Goal: Task Accomplishment & Management: Use online tool/utility

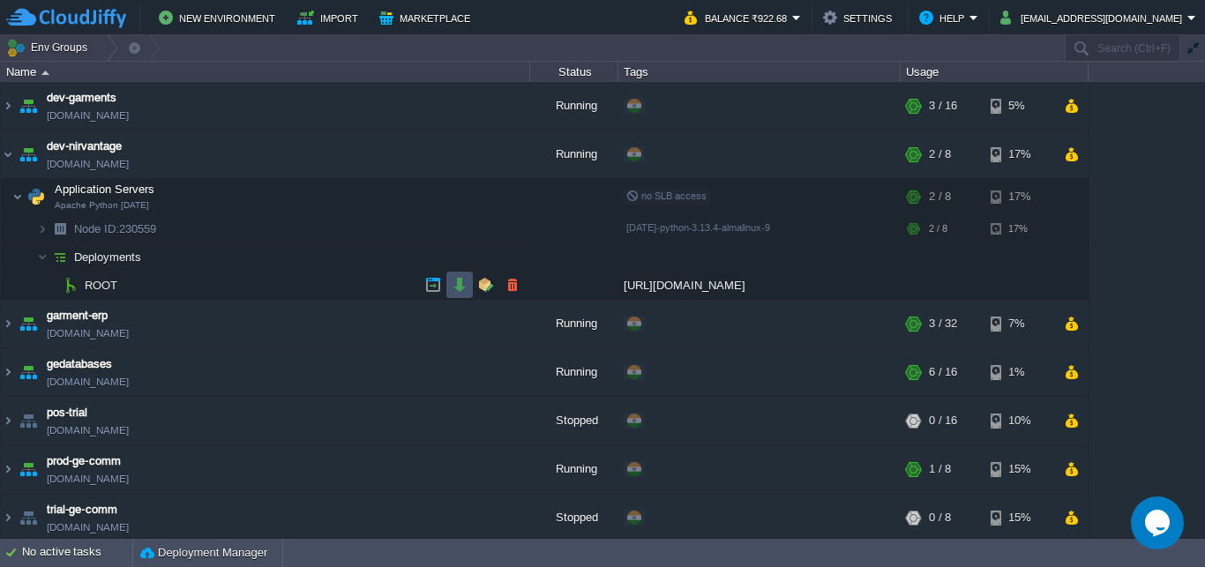
click at [459, 286] on button "button" at bounding box center [460, 285] width 16 height 16
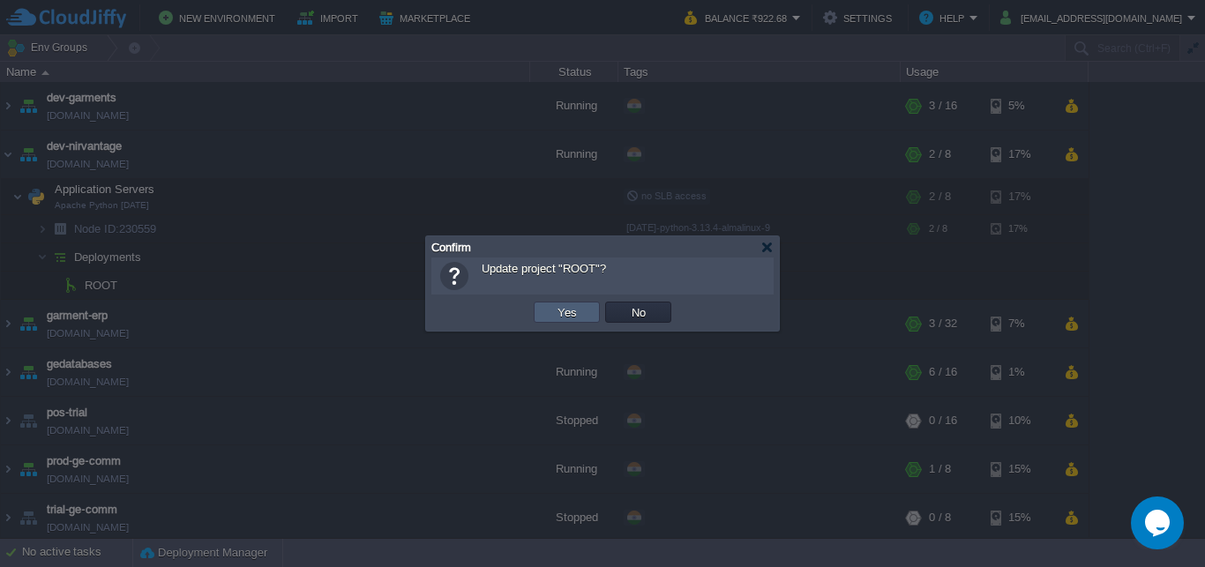
click at [571, 315] on button "Yes" at bounding box center [567, 312] width 30 height 16
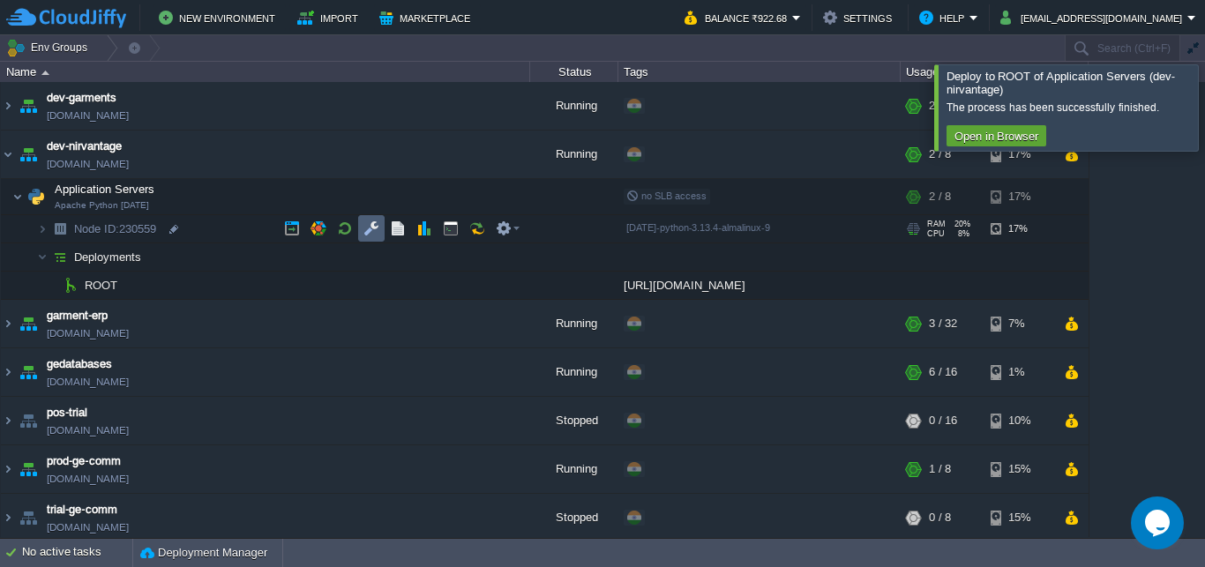
click at [369, 228] on button "button" at bounding box center [371, 228] width 16 height 16
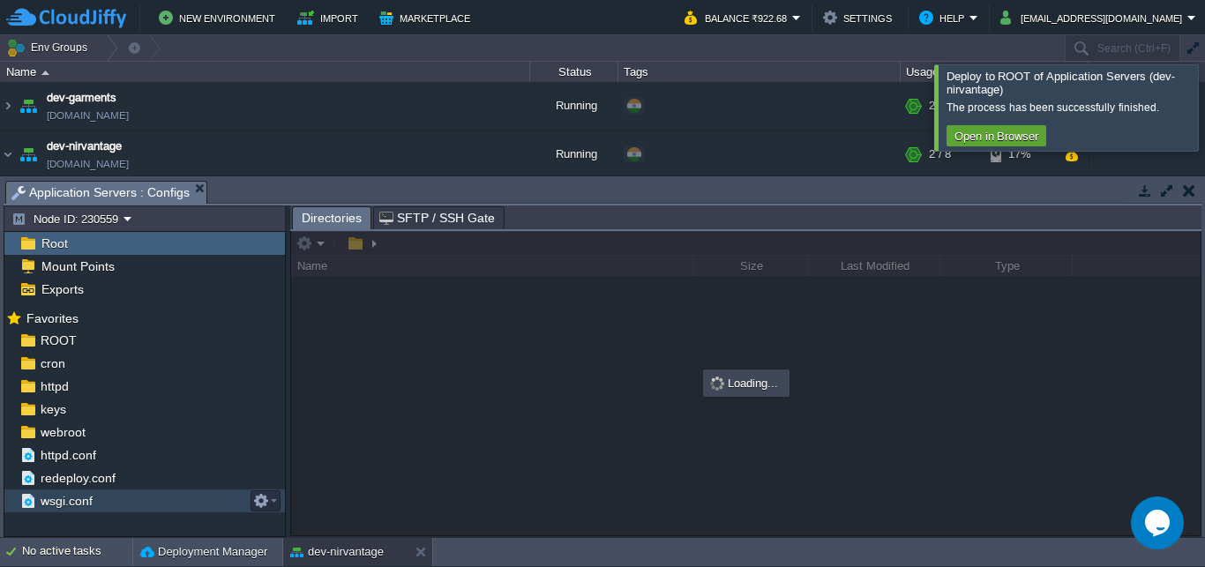
click at [56, 497] on span "wsgi.conf" at bounding box center [66, 501] width 58 height 16
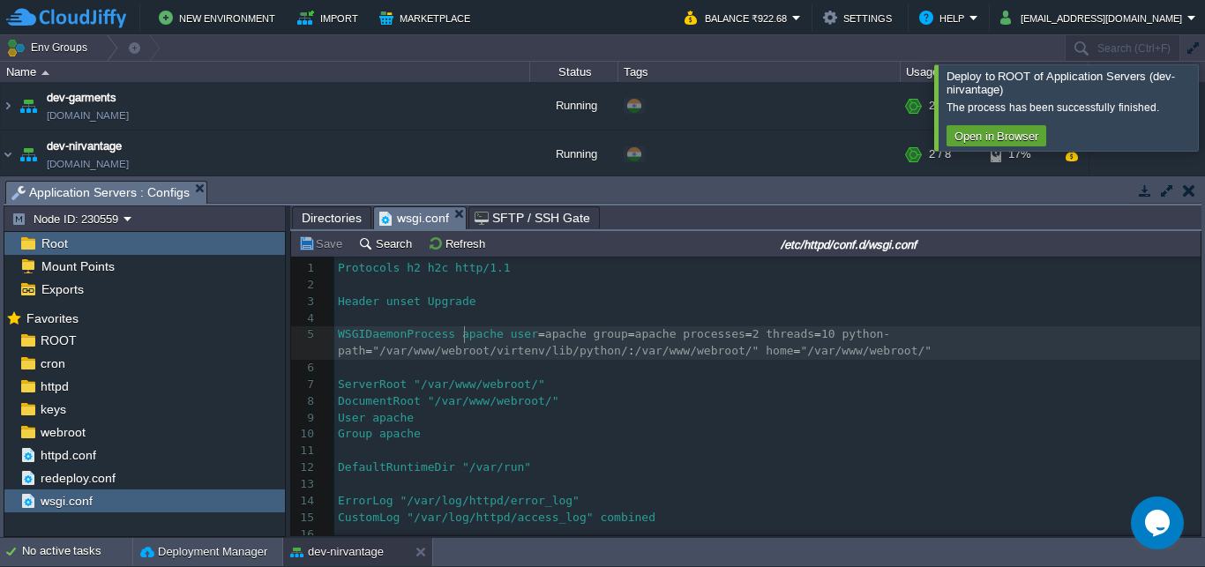
click at [465, 339] on div "37 1 Protocols h2 h2c http/1.1 2 ​ 3 Header unset Upgrade 4 ​ 5 WSGIDaemonProce…" at bounding box center [767, 575] width 866 height 631
type textarea "apache"
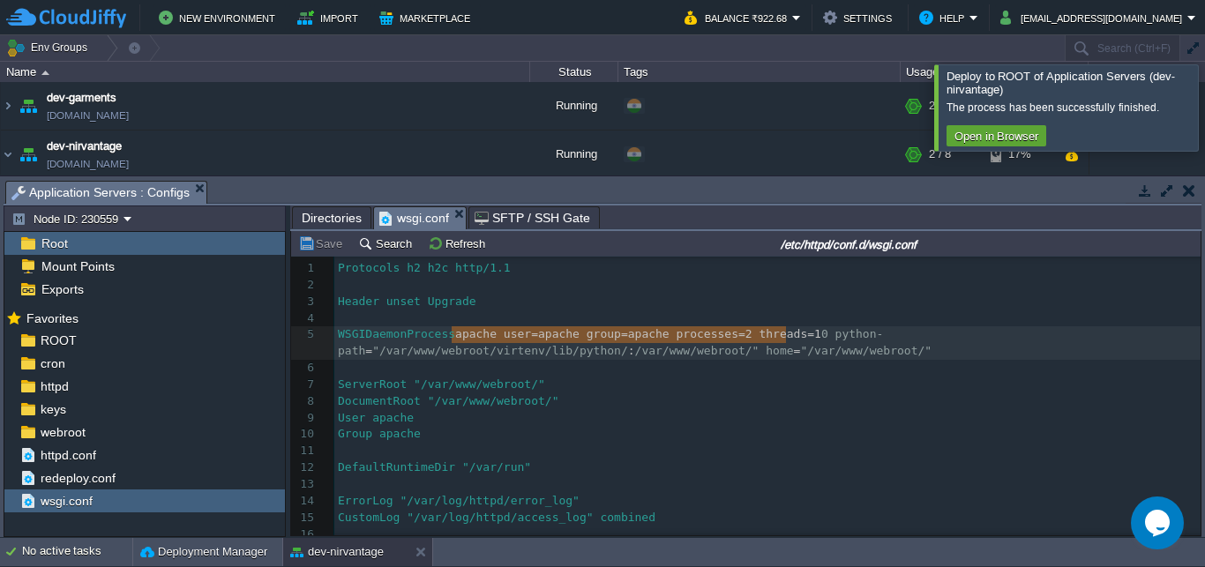
type textarea "apache user=apache group=apache processes=2 threads=10"
drag, startPoint x: 452, startPoint y: 340, endPoint x: 789, endPoint y: 337, distance: 337.8
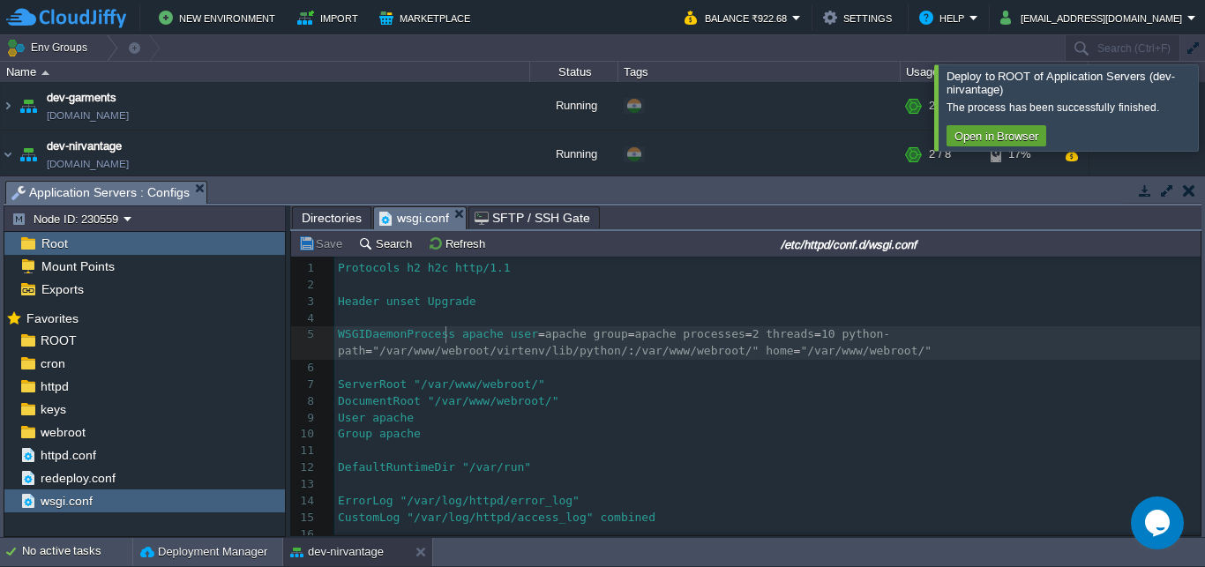
scroll to position [0, 0]
type textarea "WSGIDaemonProcess apache user=apache group=apache processes=2 threads=10 python…"
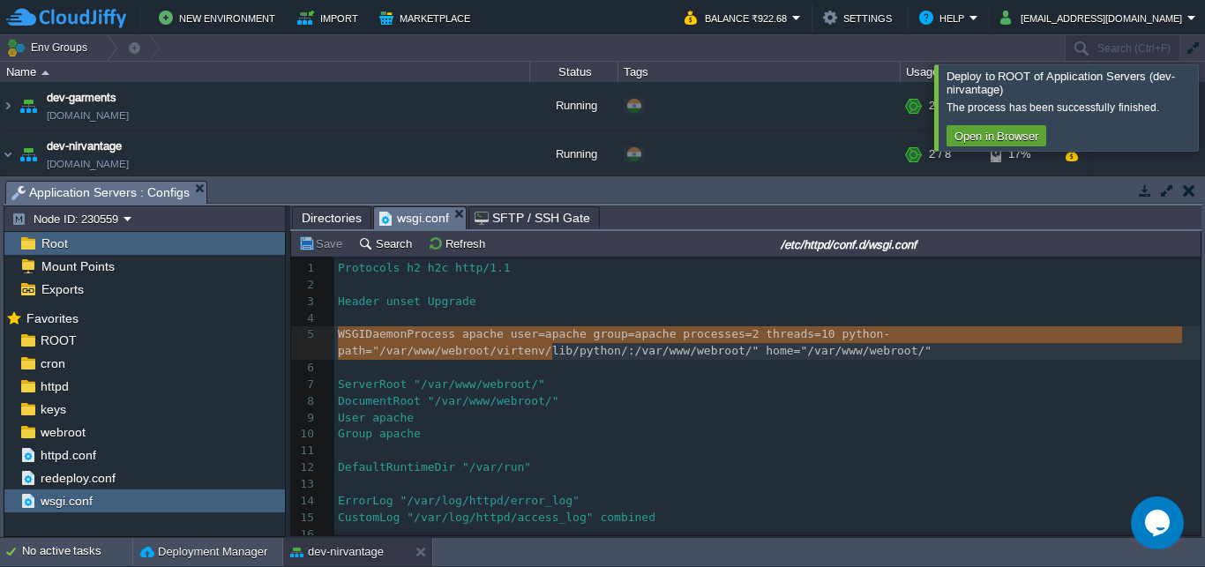
drag, startPoint x: 337, startPoint y: 338, endPoint x: 546, endPoint y: 347, distance: 209.2
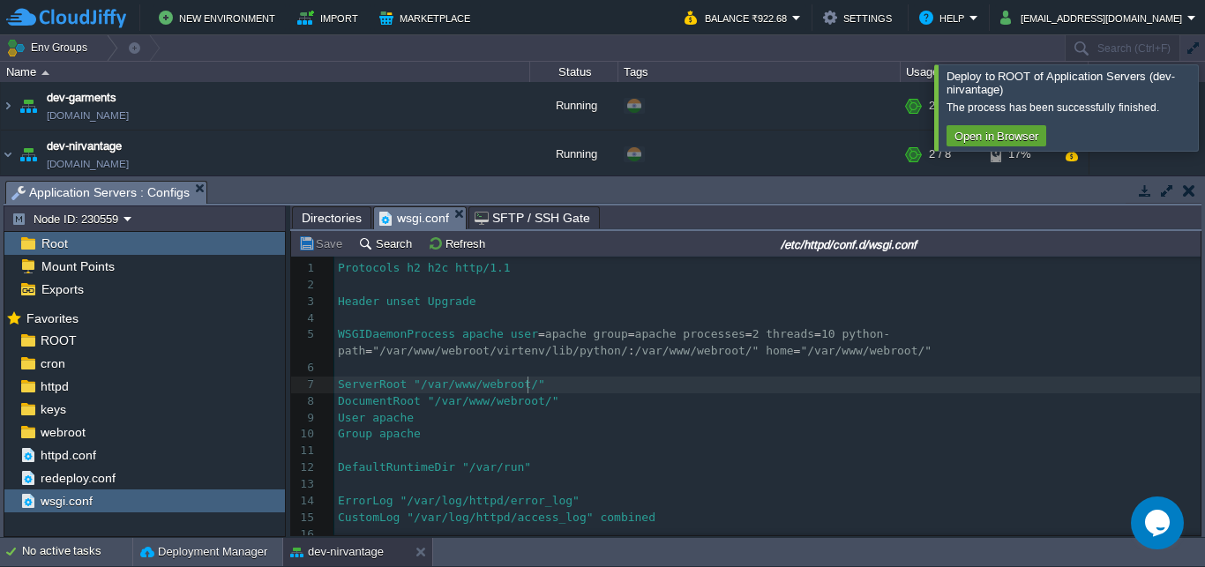
click at [599, 385] on pre "ServerRoot "/var/www/webroot/"" at bounding box center [767, 385] width 866 height 17
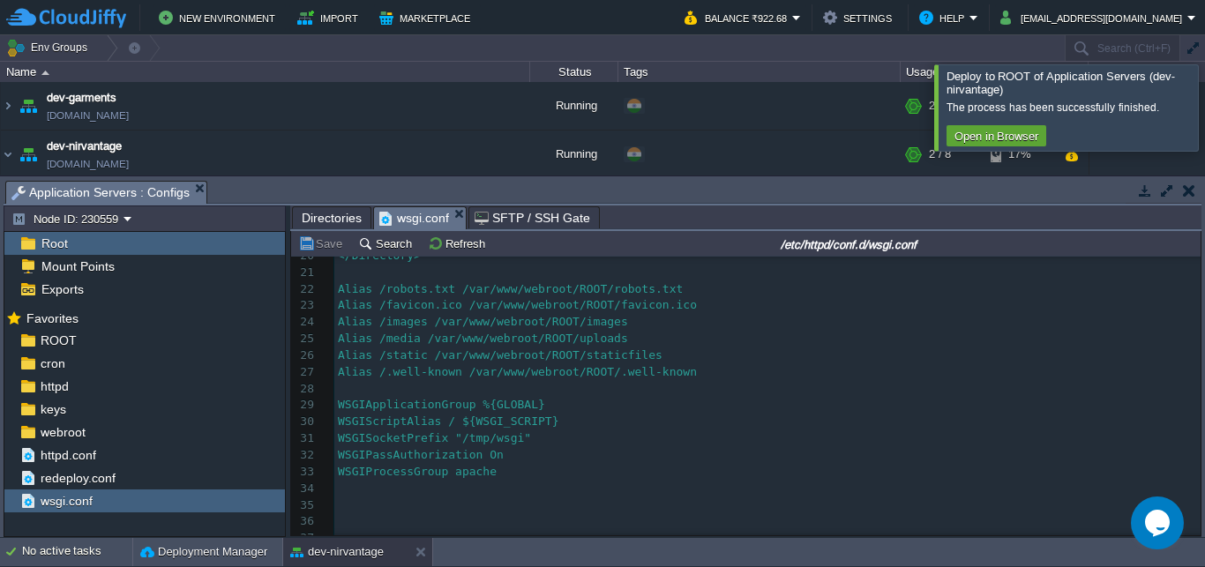
scroll to position [360, 0]
type textarea "WSGIApplicationGroup %{GLOBAL}"
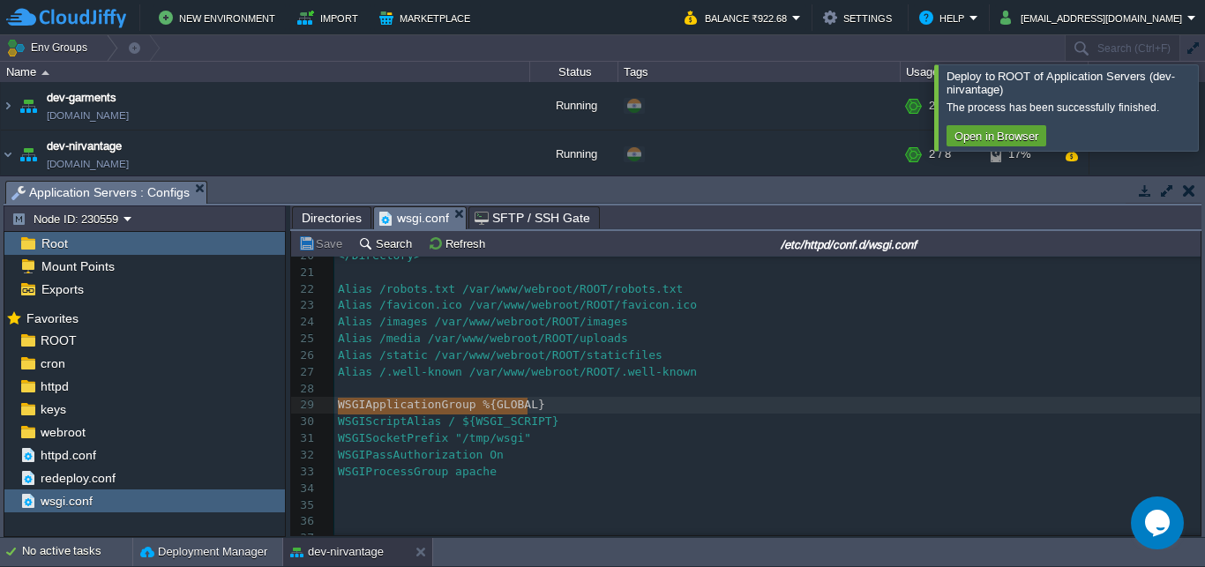
scroll to position [0, 189]
drag, startPoint x: 339, startPoint y: 392, endPoint x: 556, endPoint y: 392, distance: 217.0
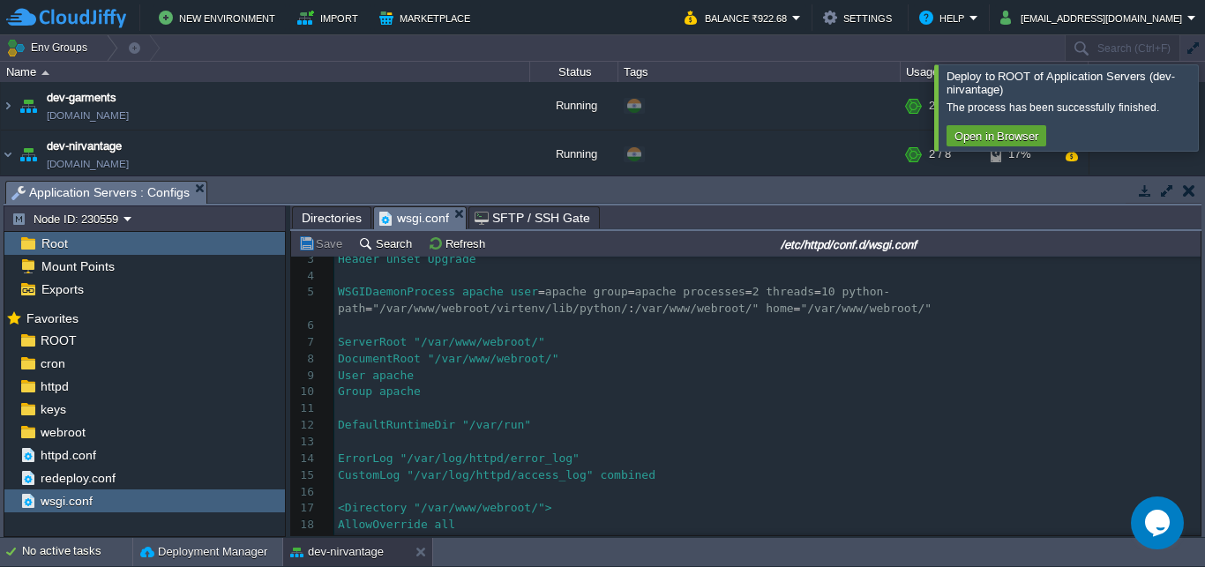
scroll to position [1, 0]
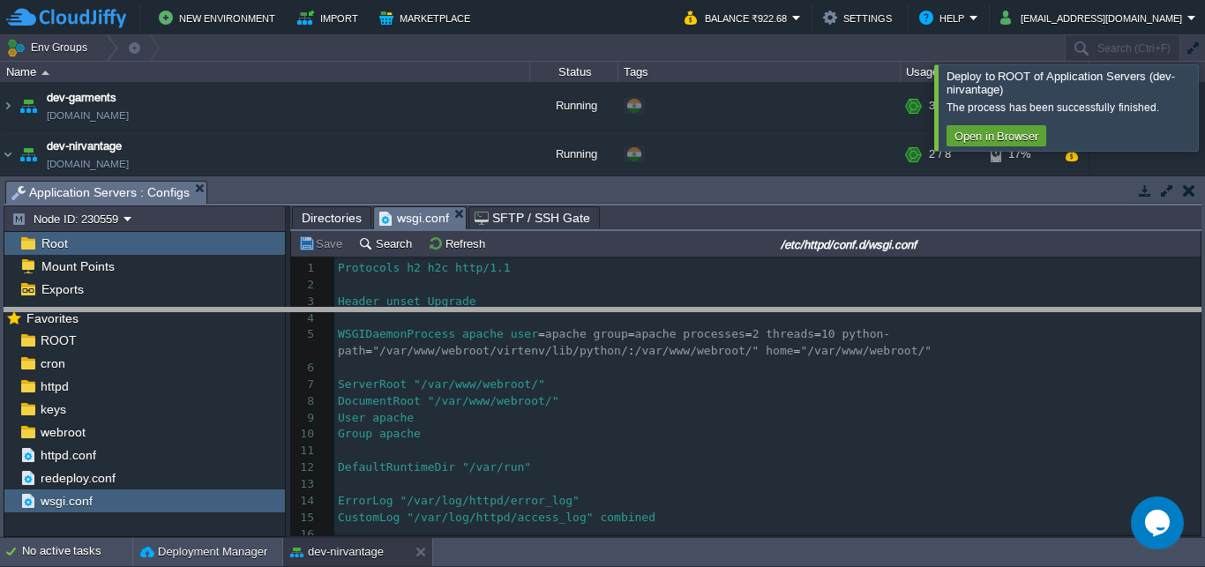
drag, startPoint x: 616, startPoint y: 198, endPoint x: 616, endPoint y: 364, distance: 165.8
click at [616, 364] on body "New Environment Import Marketplace Bonus ₹0.00 Upgrade Account Balance ₹922.68 …" at bounding box center [602, 283] width 1205 height 567
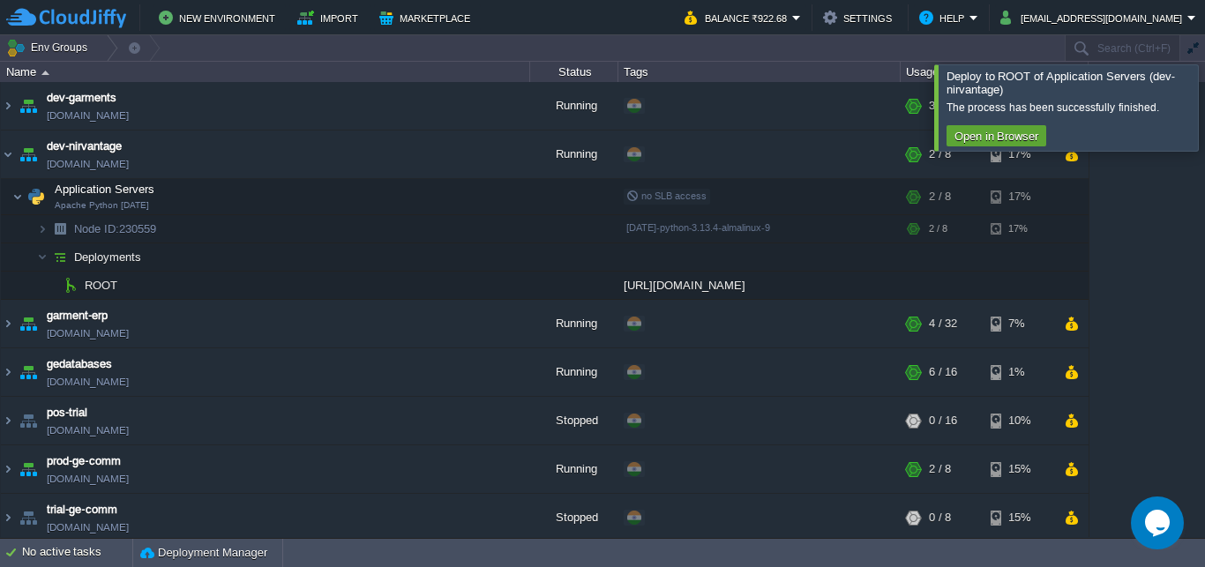
click at [1204, 102] on div at bounding box center [1226, 107] width 0 height 86
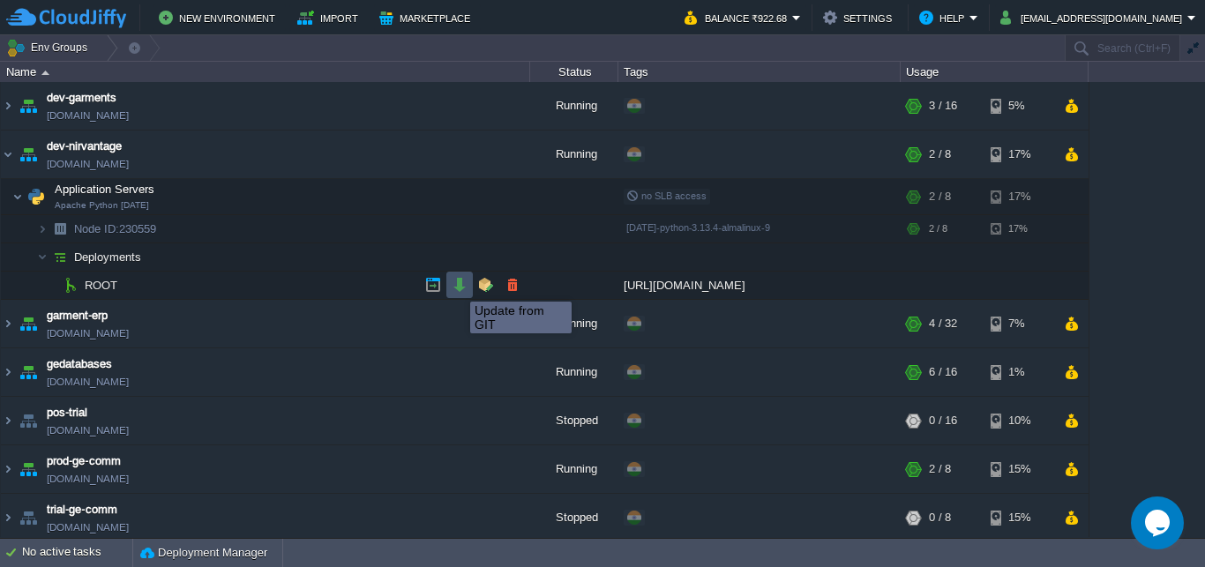
click at [457, 286] on button "button" at bounding box center [460, 285] width 16 height 16
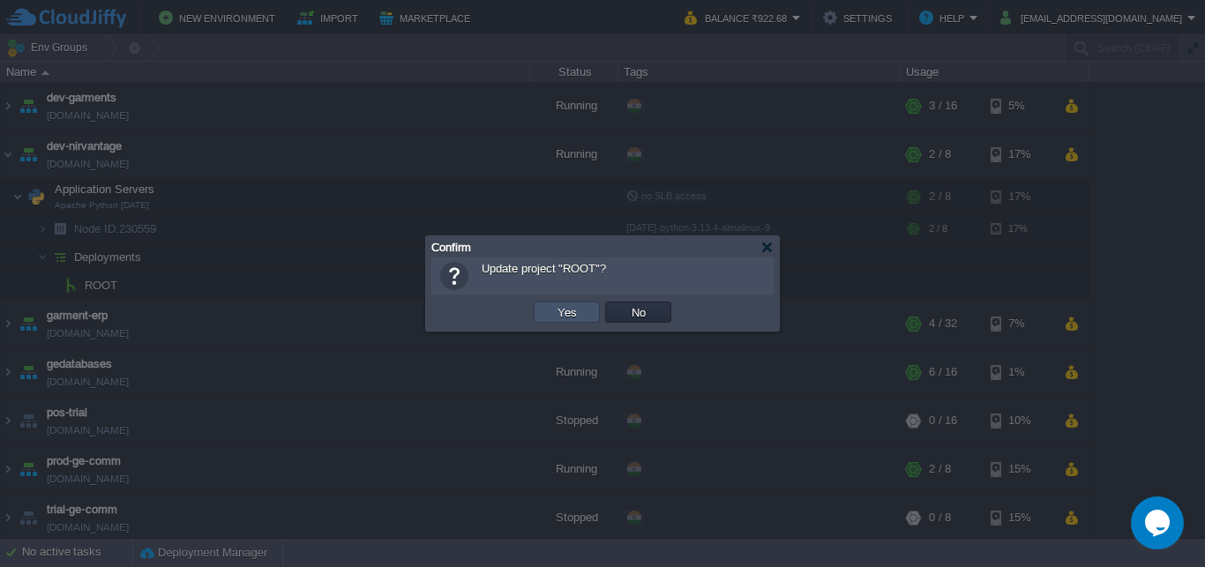
click at [559, 307] on button "Yes" at bounding box center [567, 312] width 30 height 16
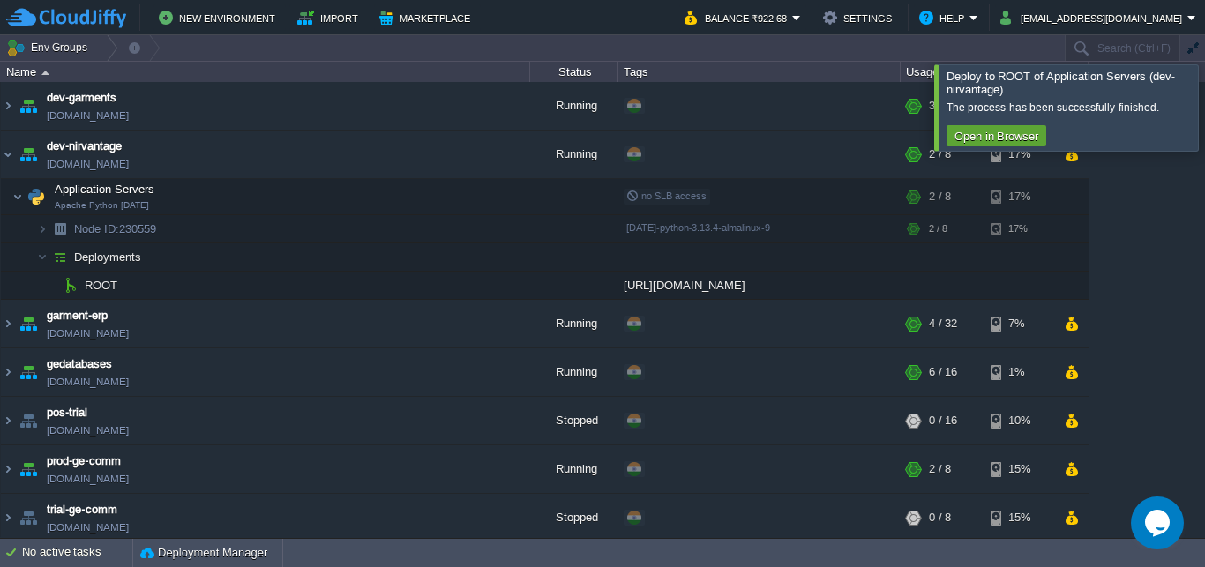
click at [1204, 108] on div at bounding box center [1226, 107] width 0 height 86
